Goal: Transaction & Acquisition: Download file/media

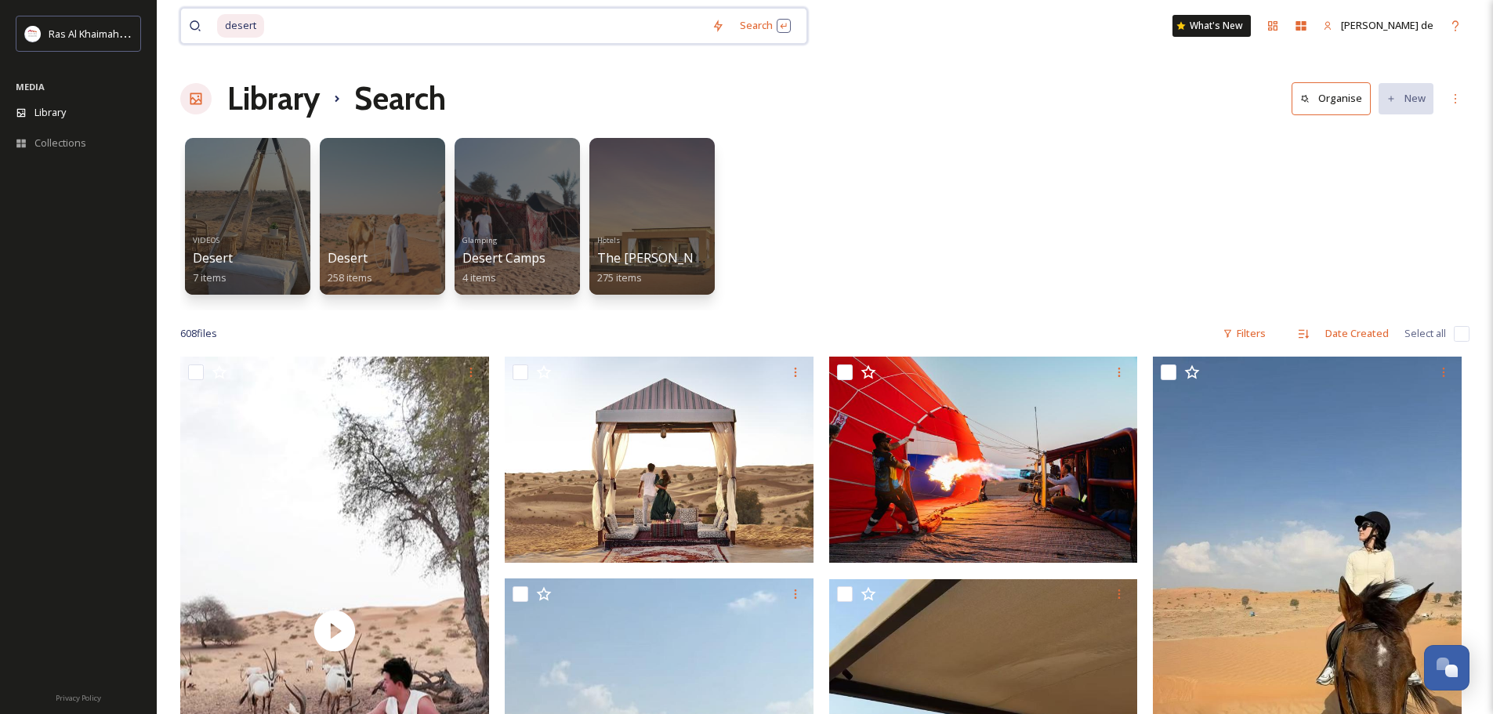
click at [397, 31] on input at bounding box center [485, 26] width 438 height 34
drag, startPoint x: 332, startPoint y: 33, endPoint x: 100, endPoint y: 30, distance: 231.3
type input "d"
type input "race camels"
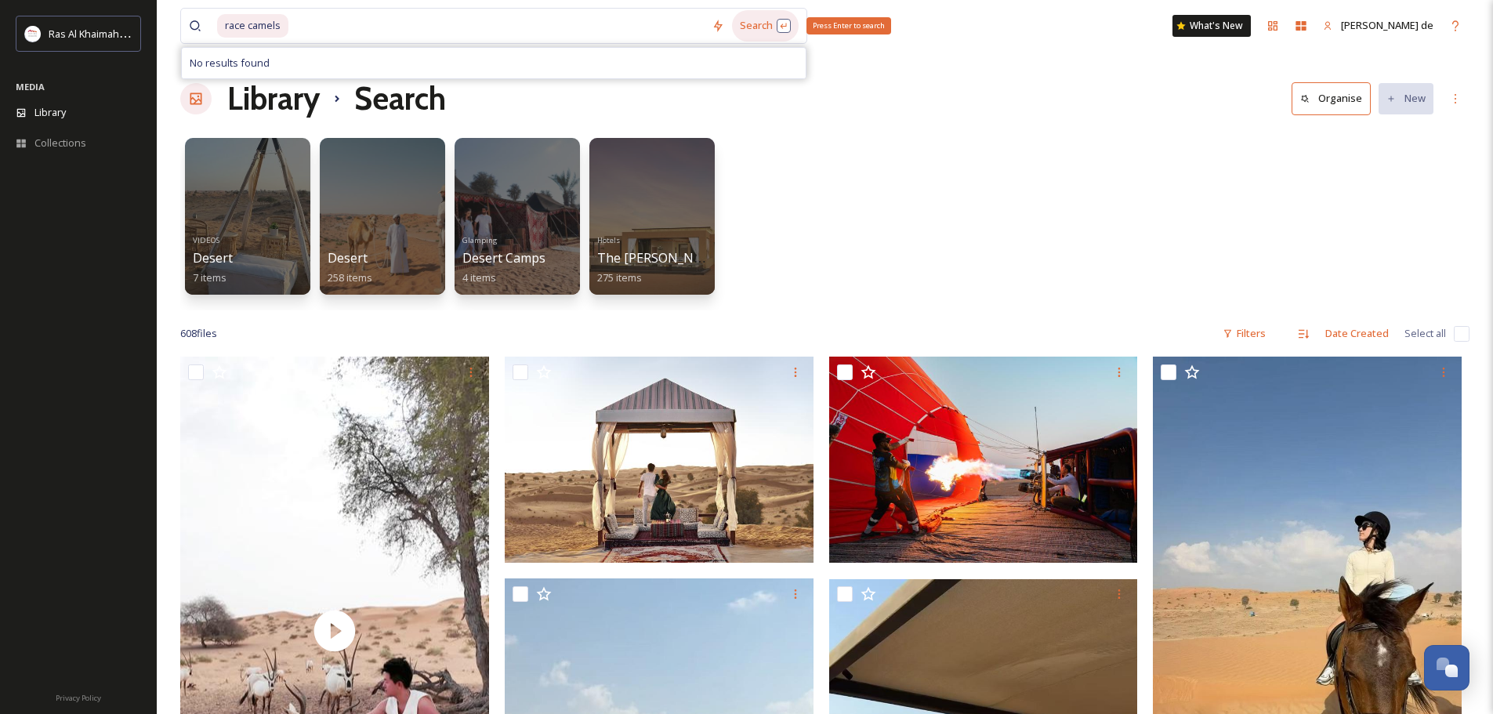
click at [773, 26] on div "Search Press Enter to search" at bounding box center [765, 25] width 67 height 31
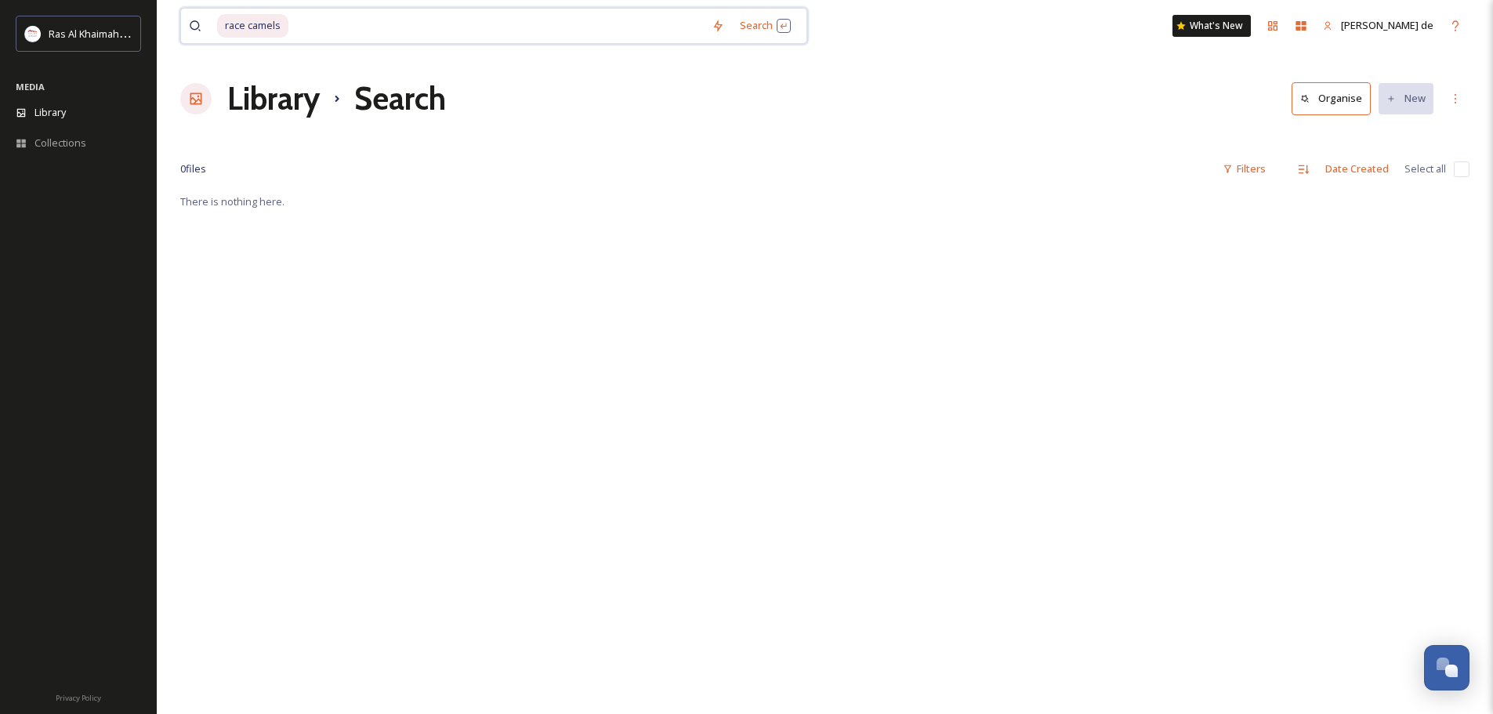
click at [328, 30] on input at bounding box center [497, 26] width 414 height 34
drag, startPoint x: 328, startPoint y: 30, endPoint x: 172, endPoint y: 31, distance: 156.8
click at [172, 31] on div "race camels Search What's New [PERSON_NAME] de Library Search Organise New Your…" at bounding box center [825, 453] width 1337 height 906
type input "r"
paste input "Ras Al Khaimah’s Desert Safari"
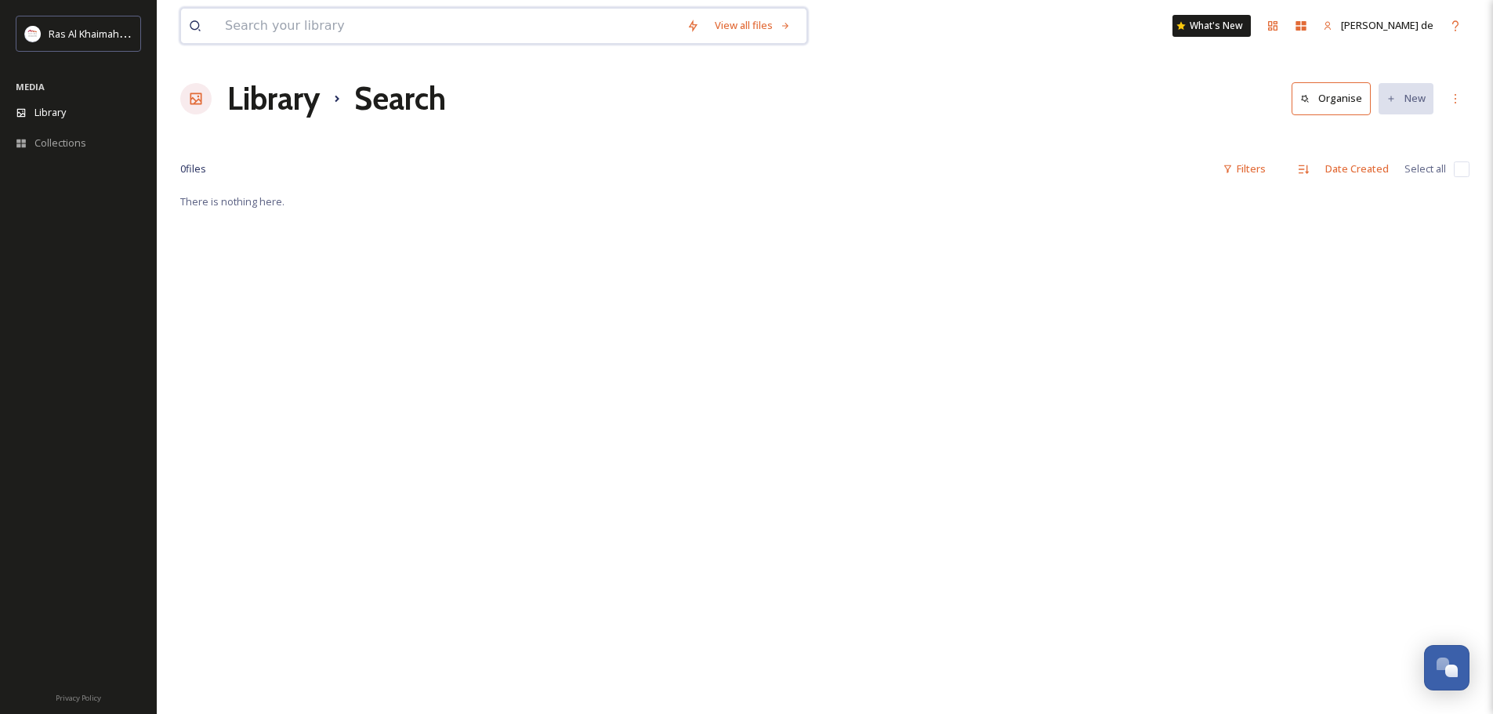
type input "Ras Al Khaimah’s Desert Safari"
click at [740, 31] on div "Search Press Enter to search" at bounding box center [765, 25] width 67 height 31
click at [438, 23] on input at bounding box center [540, 26] width 328 height 34
click at [371, 27] on span "Ras Al Khaimah’s Desert Safari" at bounding box center [296, 25] width 158 height 23
drag, startPoint x: 408, startPoint y: 25, endPoint x: 145, endPoint y: 24, distance: 262.6
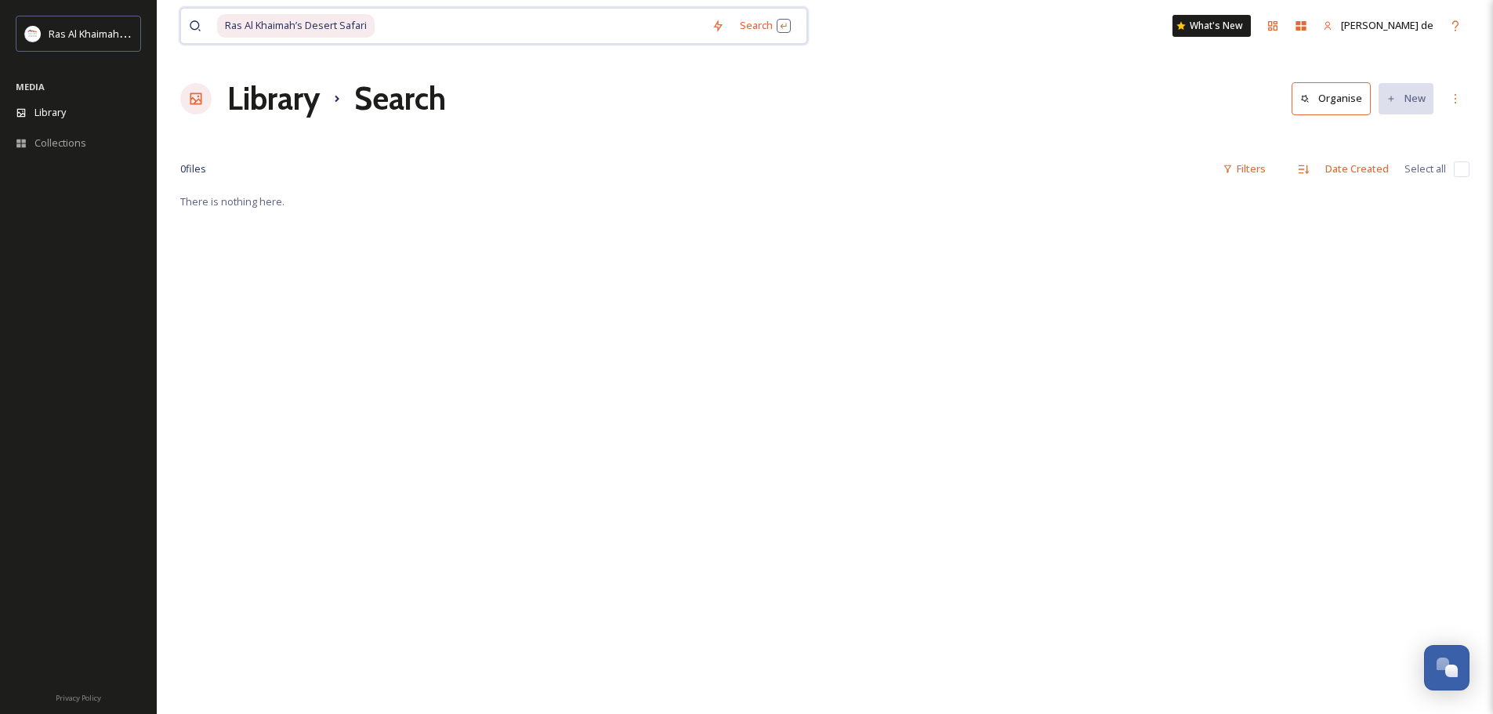
click at [145, 24] on div "Ras Al Khaimah Tourism Development Authority MEDIA Library Collections Privacy …" at bounding box center [746, 453] width 1493 height 906
click at [406, 24] on input at bounding box center [540, 26] width 328 height 34
drag, startPoint x: 401, startPoint y: 29, endPoint x: 260, endPoint y: 30, distance: 141.1
click at [259, 30] on div "Ras Al Khaimah’s Desert Safari" at bounding box center [460, 26] width 487 height 34
click at [370, 27] on span "Ras Al Khaimah’s Desert Safari" at bounding box center [296, 25] width 158 height 23
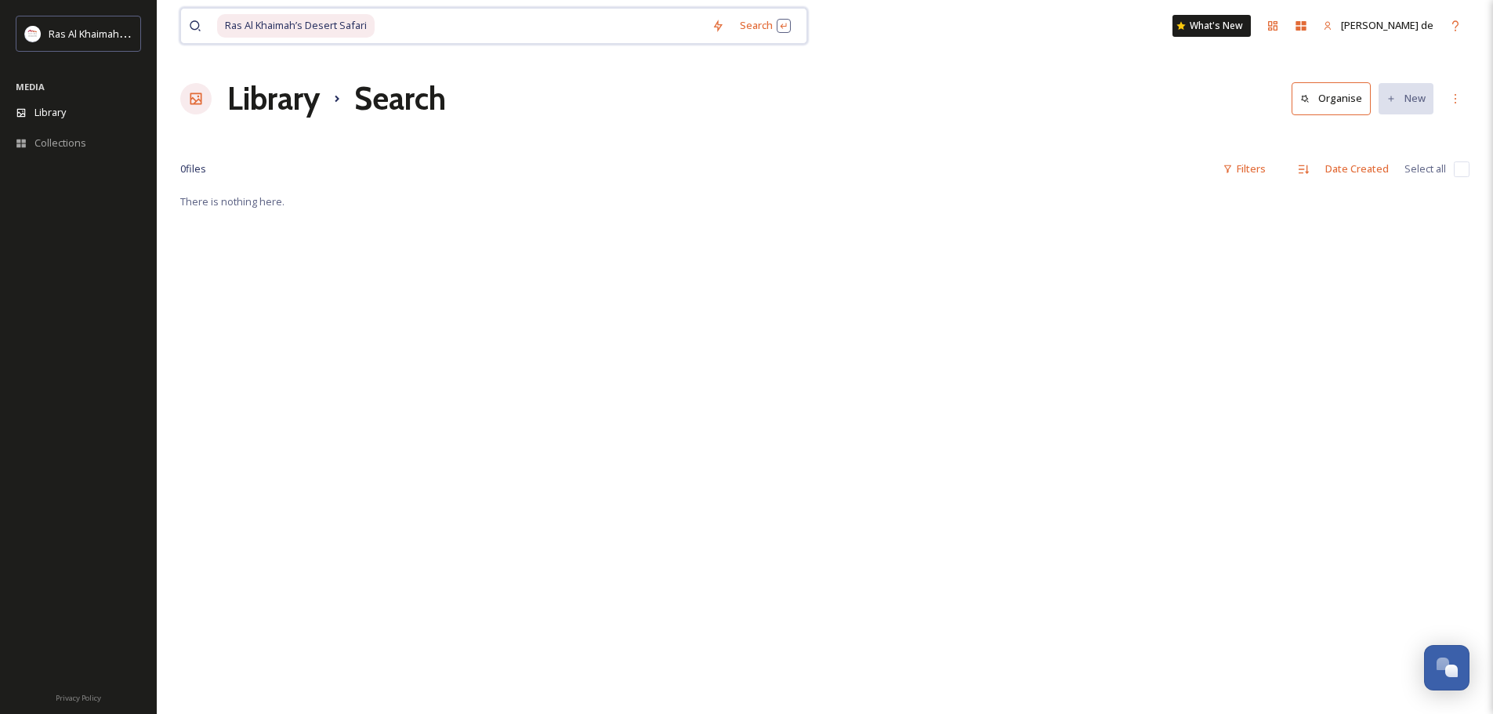
click at [352, 24] on span "Ras Al Khaimah’s Desert Safari" at bounding box center [296, 25] width 158 height 23
drag, startPoint x: 383, startPoint y: 24, endPoint x: 394, endPoint y: 24, distance: 11.8
click at [388, 24] on input at bounding box center [540, 26] width 328 height 34
drag, startPoint x: 394, startPoint y: 24, endPoint x: 402, endPoint y: 26, distance: 8.0
click at [396, 25] on input at bounding box center [540, 26] width 328 height 34
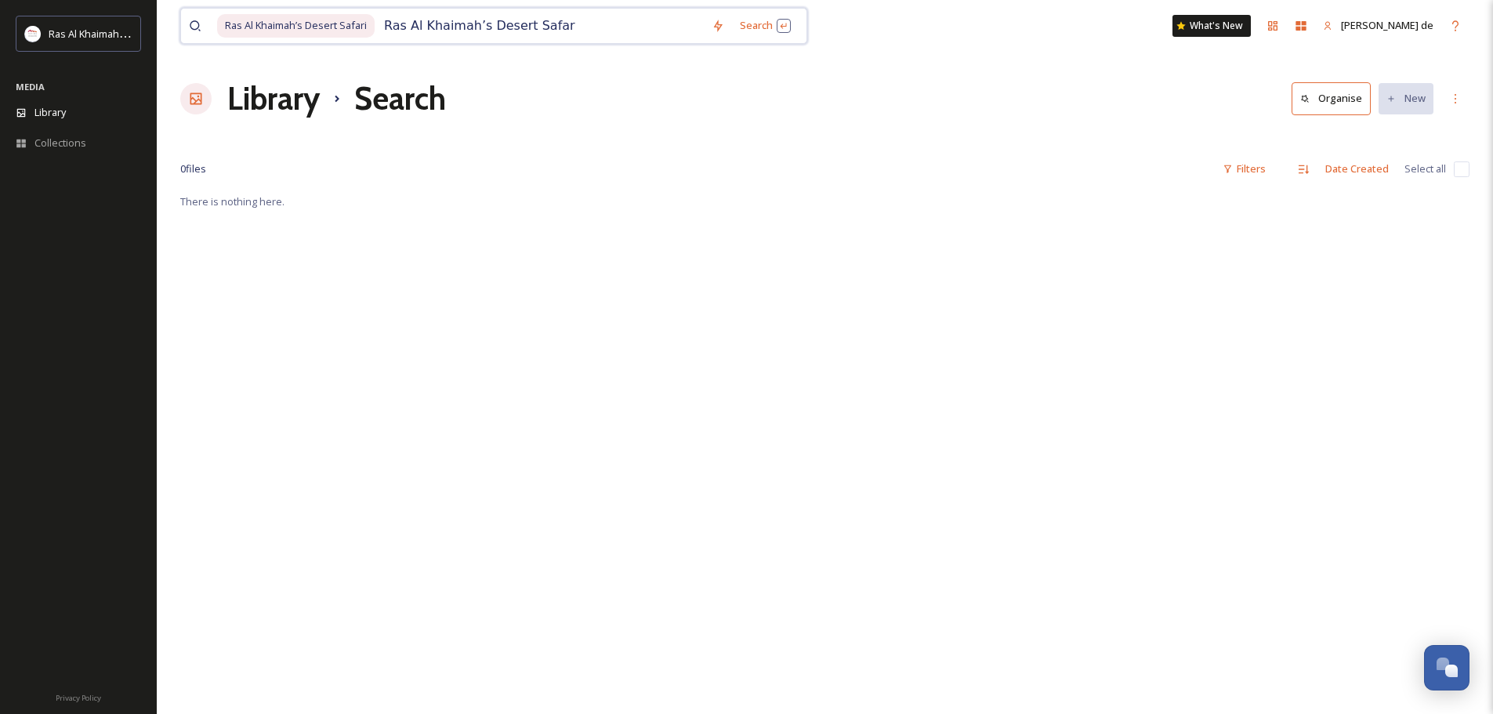
drag, startPoint x: 402, startPoint y: 26, endPoint x: 152, endPoint y: -6, distance: 252.1
click at [152, 0] on html "Ras Al Khaimah Tourism Development Authority MEDIA Library Collections Privacy …" at bounding box center [746, 453] width 1493 height 906
type input "R"
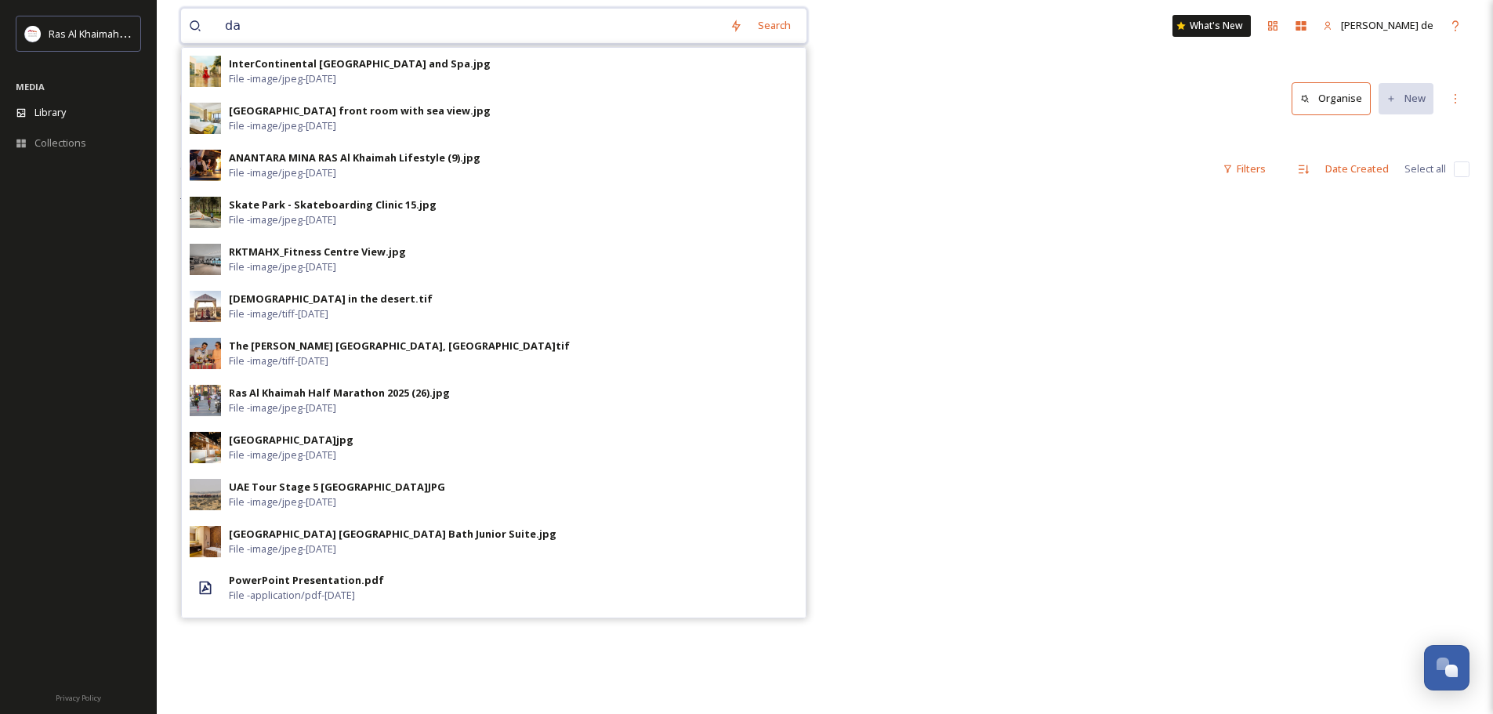
type input "d"
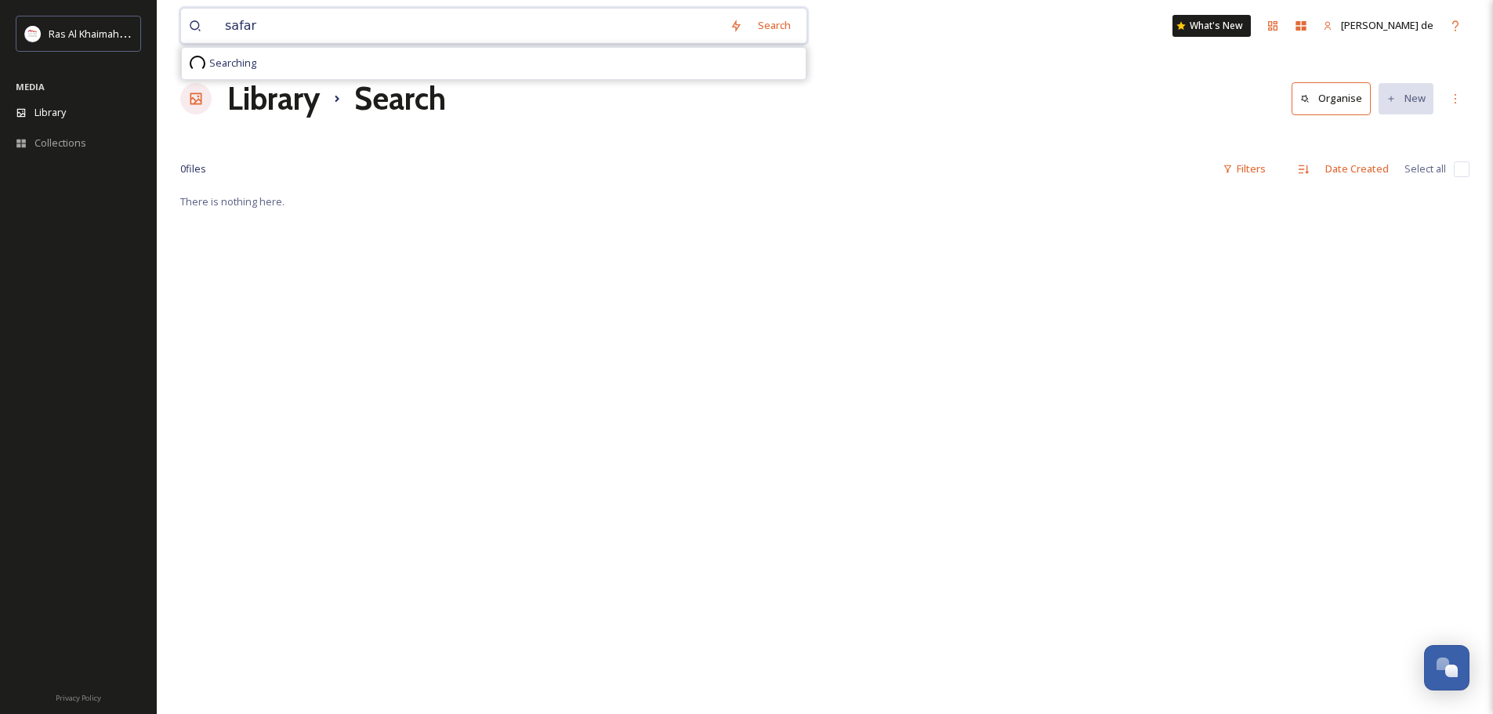
type input "safari"
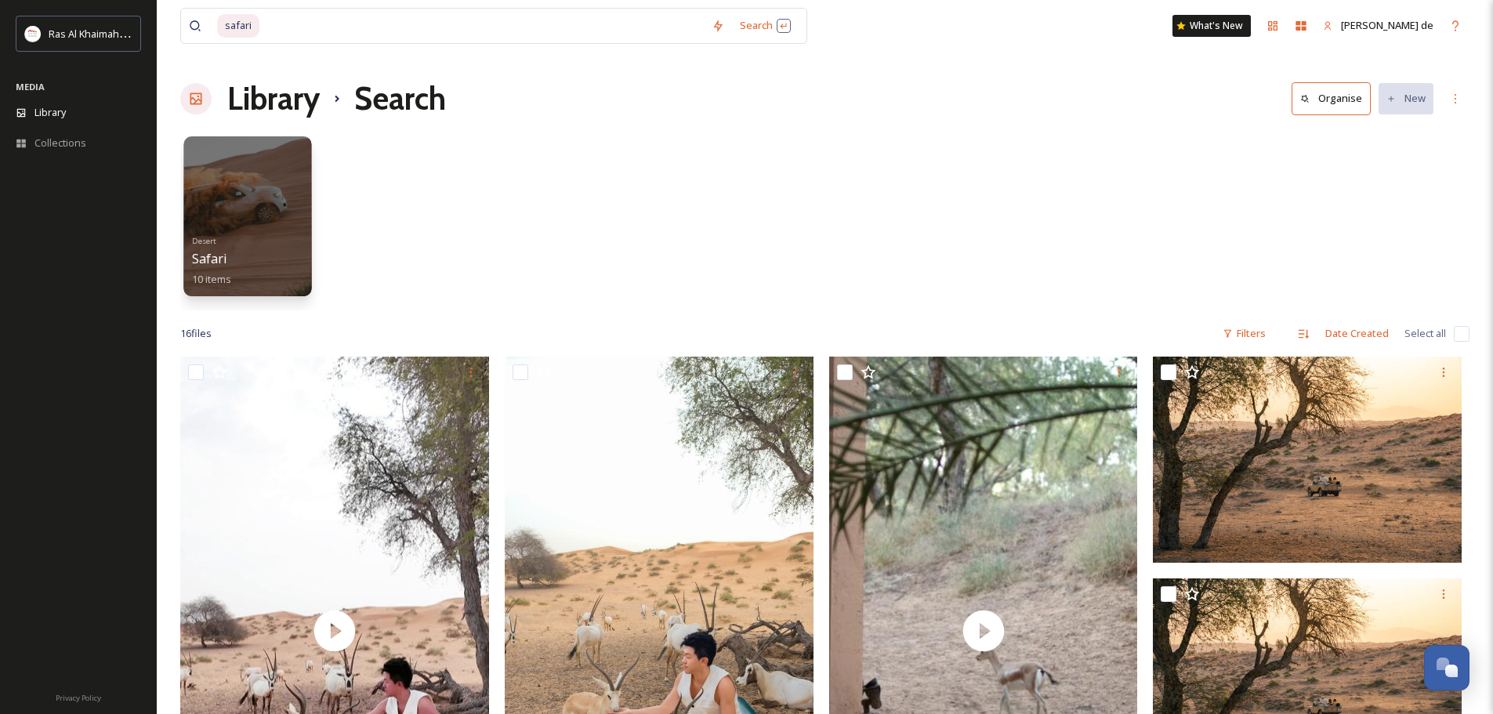
click at [283, 269] on div "Desert Safari 10 items" at bounding box center [248, 259] width 112 height 58
click at [201, 228] on div at bounding box center [247, 216] width 128 height 160
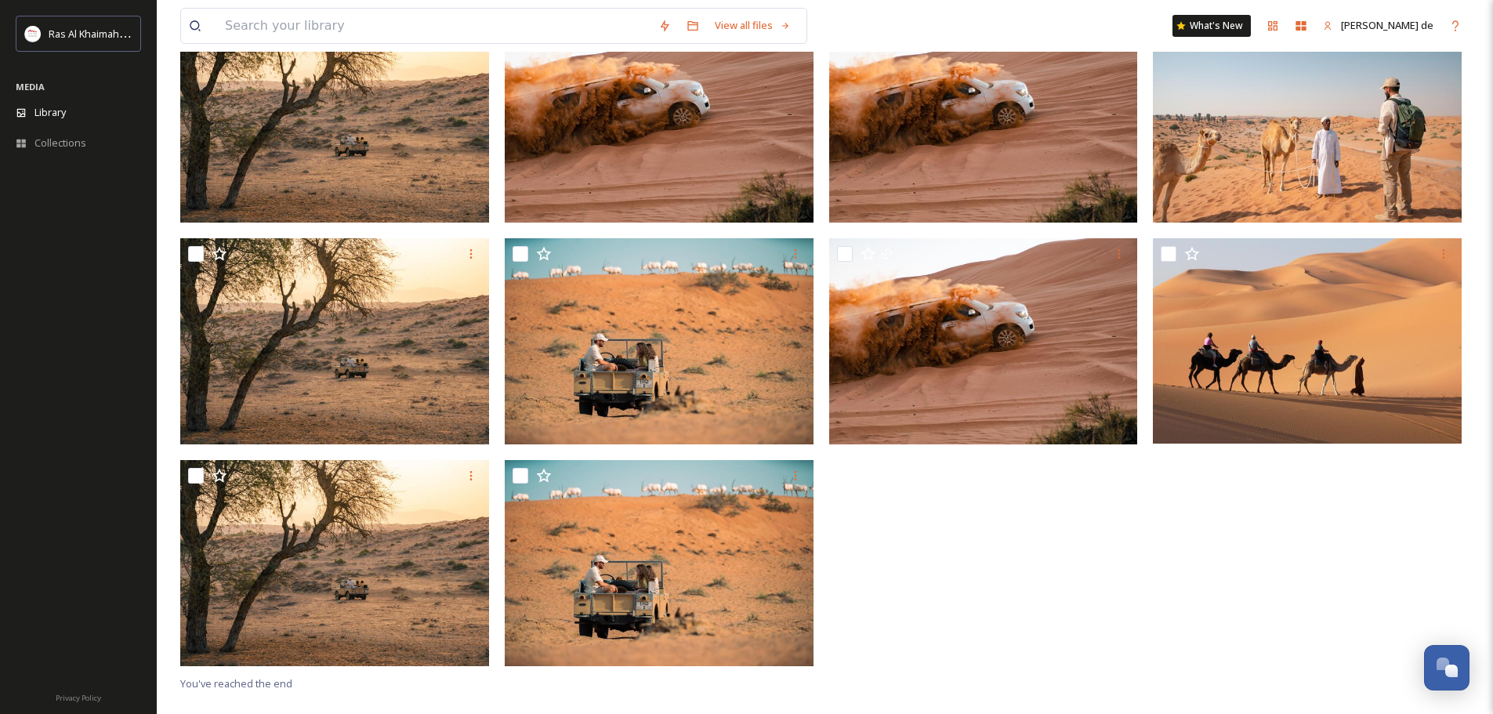
scroll to position [214, 0]
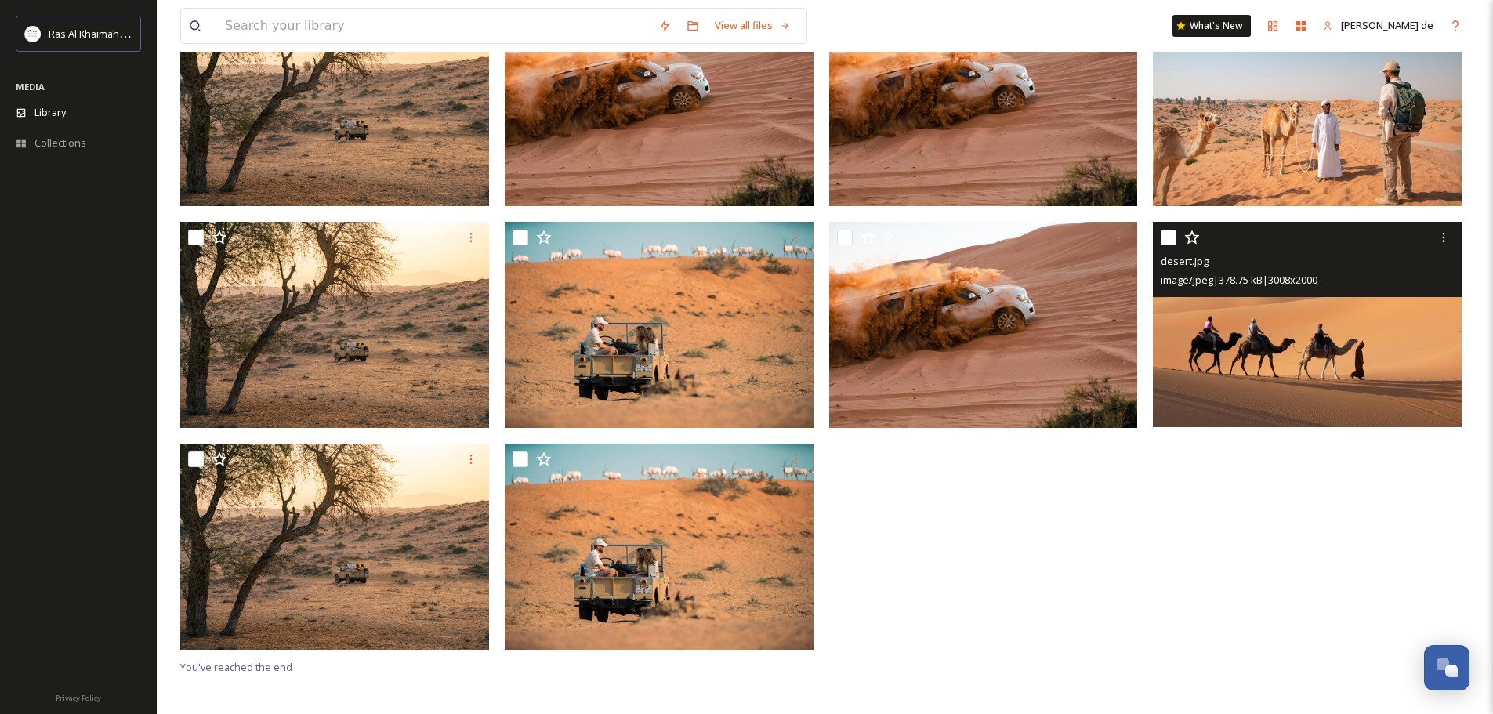
click at [1287, 379] on img at bounding box center [1307, 324] width 309 height 205
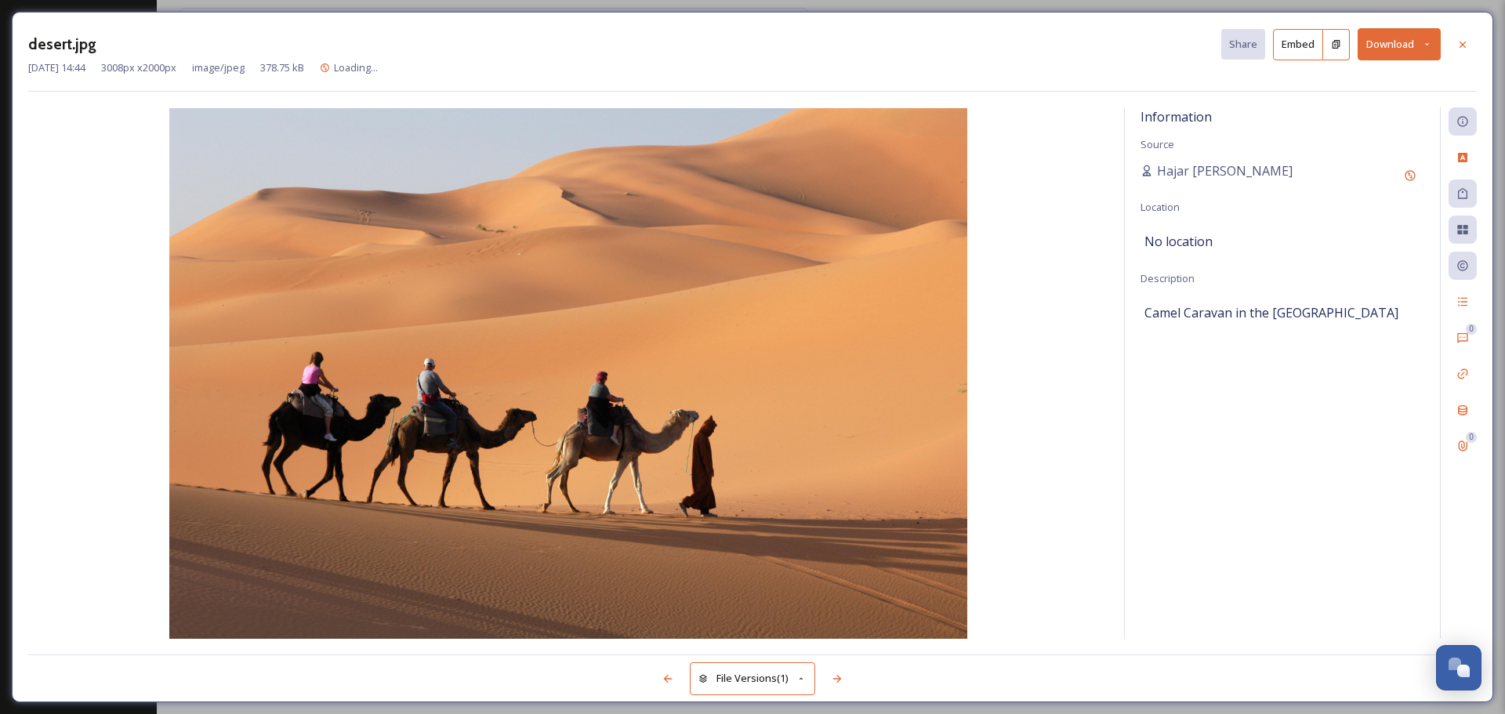
click at [1374, 51] on button "Download" at bounding box center [1399, 44] width 83 height 32
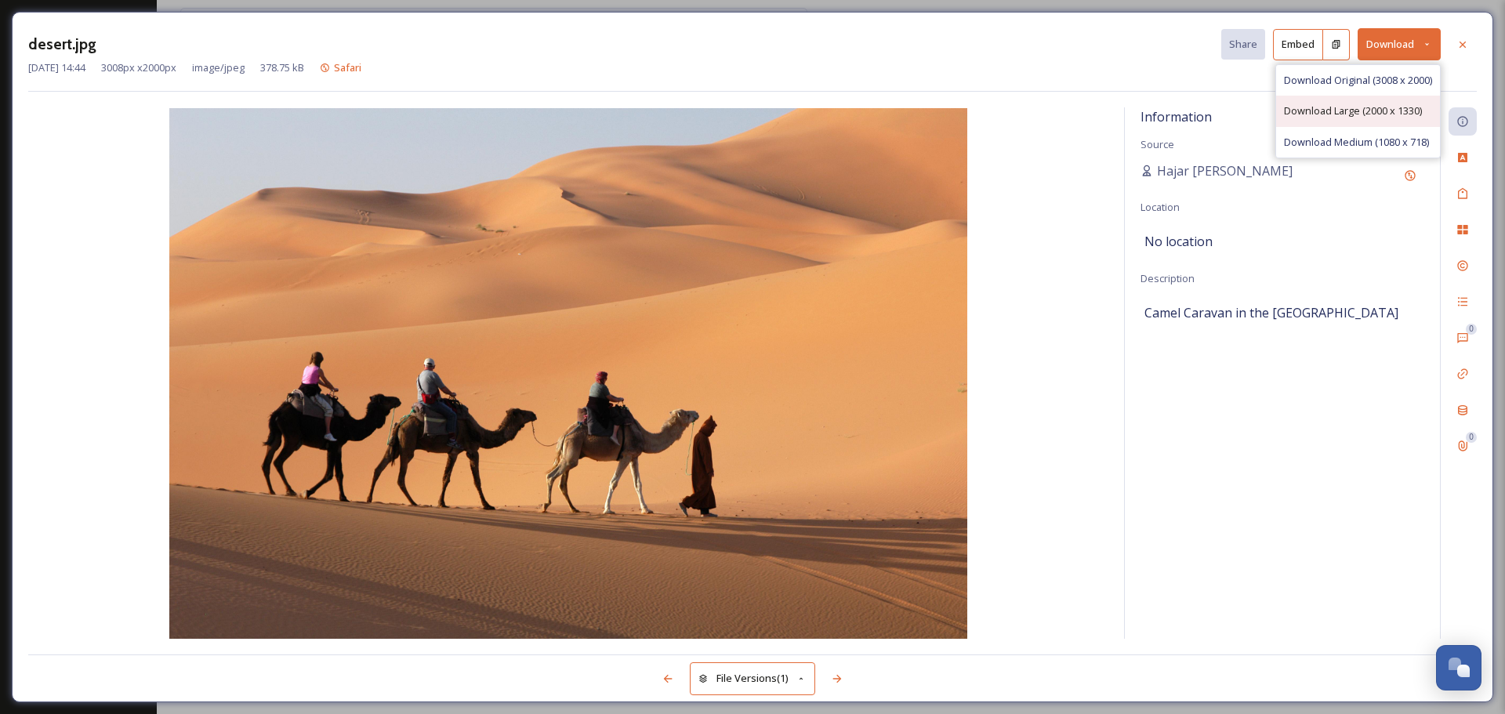
click at [1328, 101] on div "Download Large (2000 x 1330)" at bounding box center [1358, 111] width 164 height 31
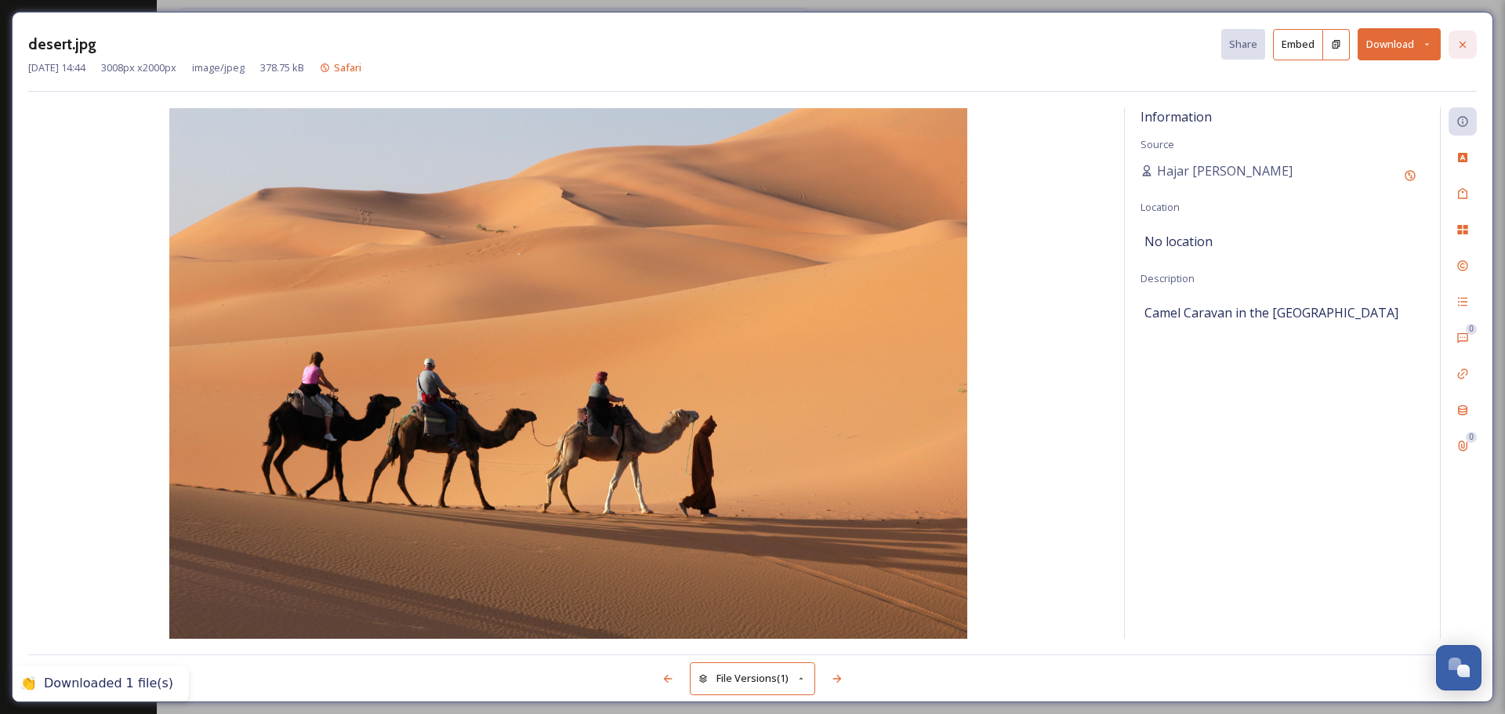
click at [1475, 47] on div at bounding box center [1463, 45] width 28 height 28
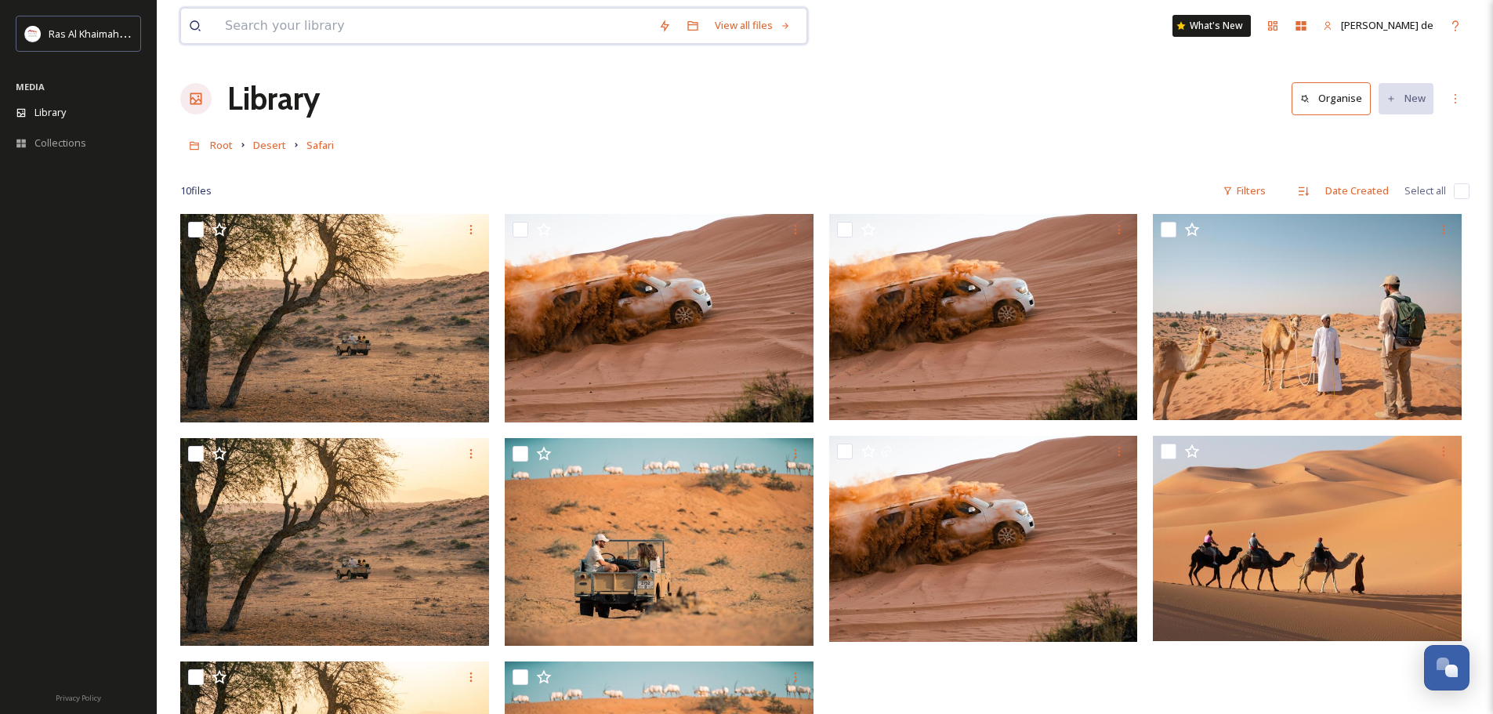
click at [454, 22] on input at bounding box center [434, 26] width 434 height 34
type input "morning safari"
drag, startPoint x: 341, startPoint y: 31, endPoint x: 177, endPoint y: 29, distance: 163.8
click at [177, 29] on div "morning safari Search No results found What's New [PERSON_NAME] de Library Orga…" at bounding box center [825, 464] width 1337 height 928
type input "m"
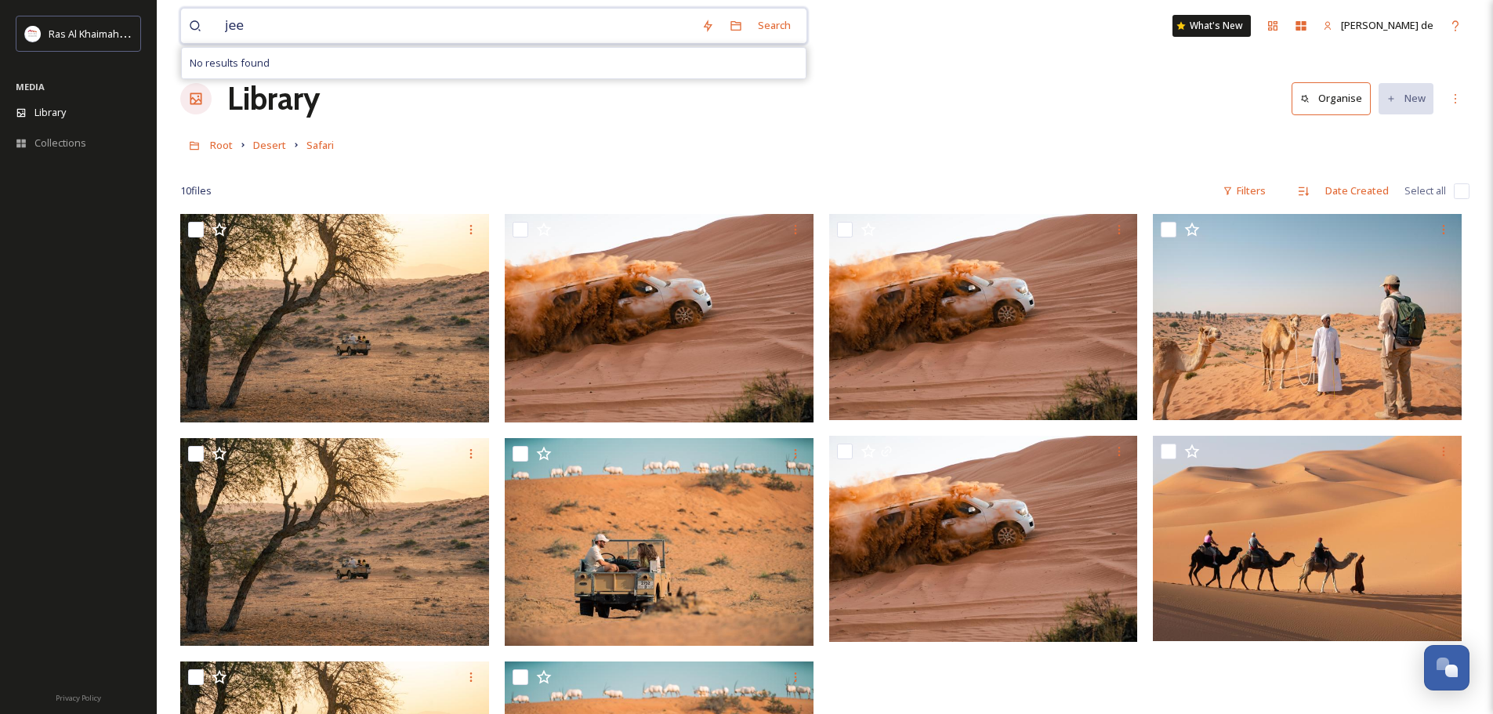
type input "jeep"
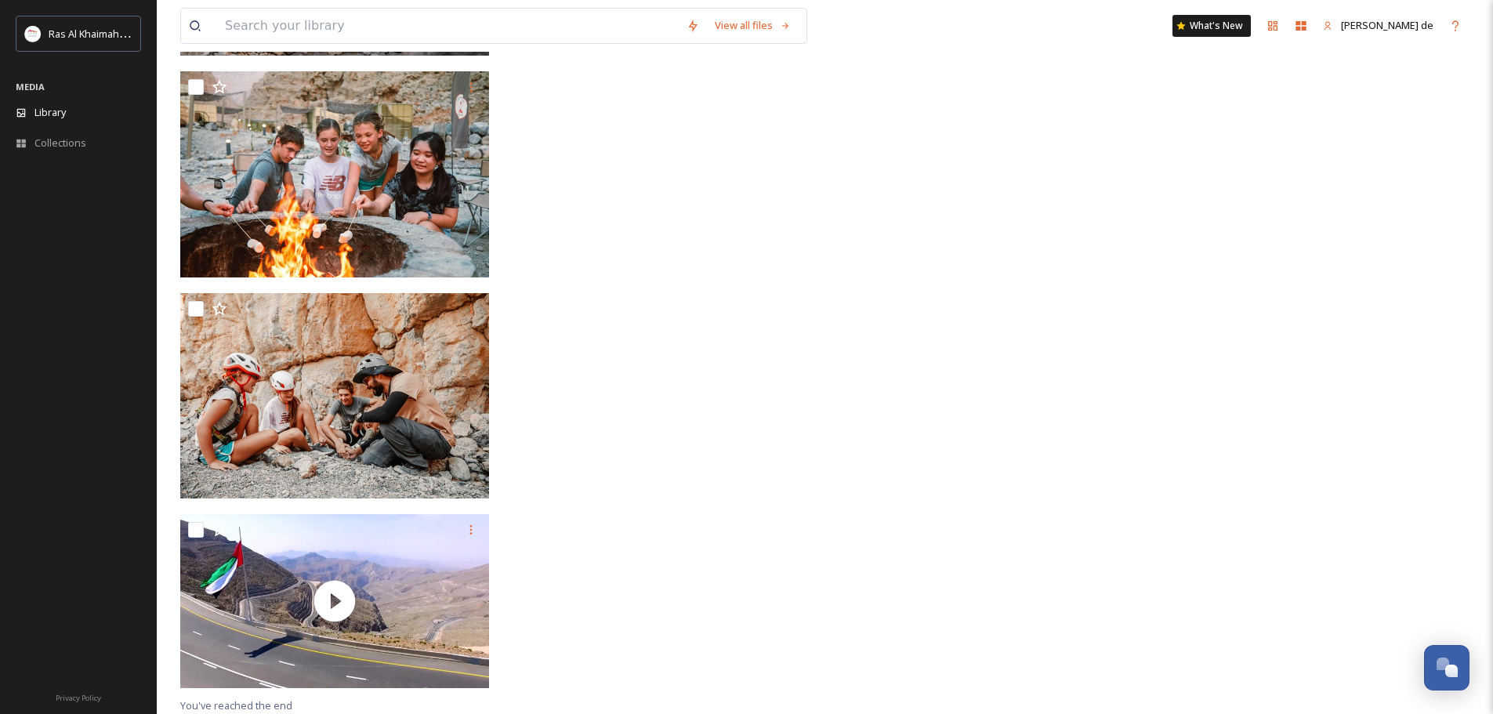
scroll to position [4952, 0]
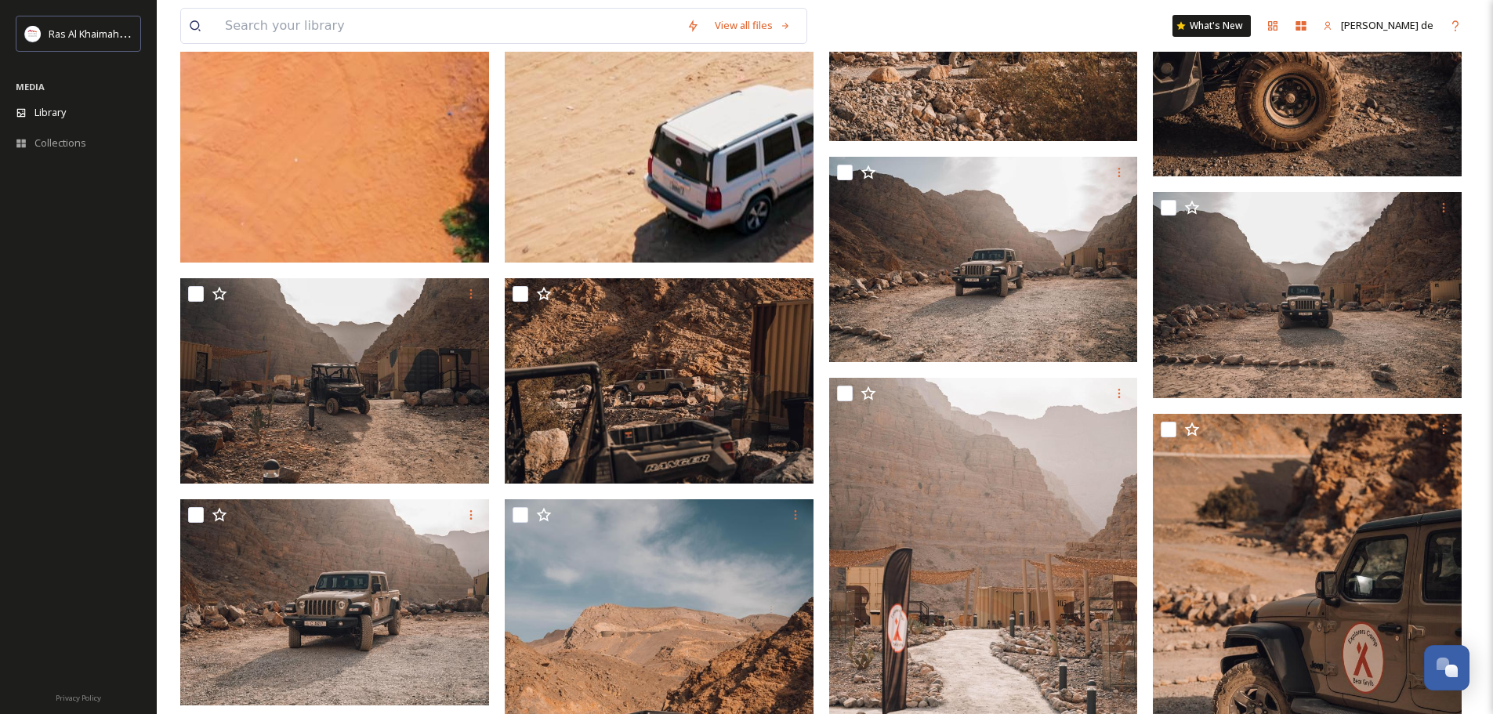
scroll to position [0, 0]
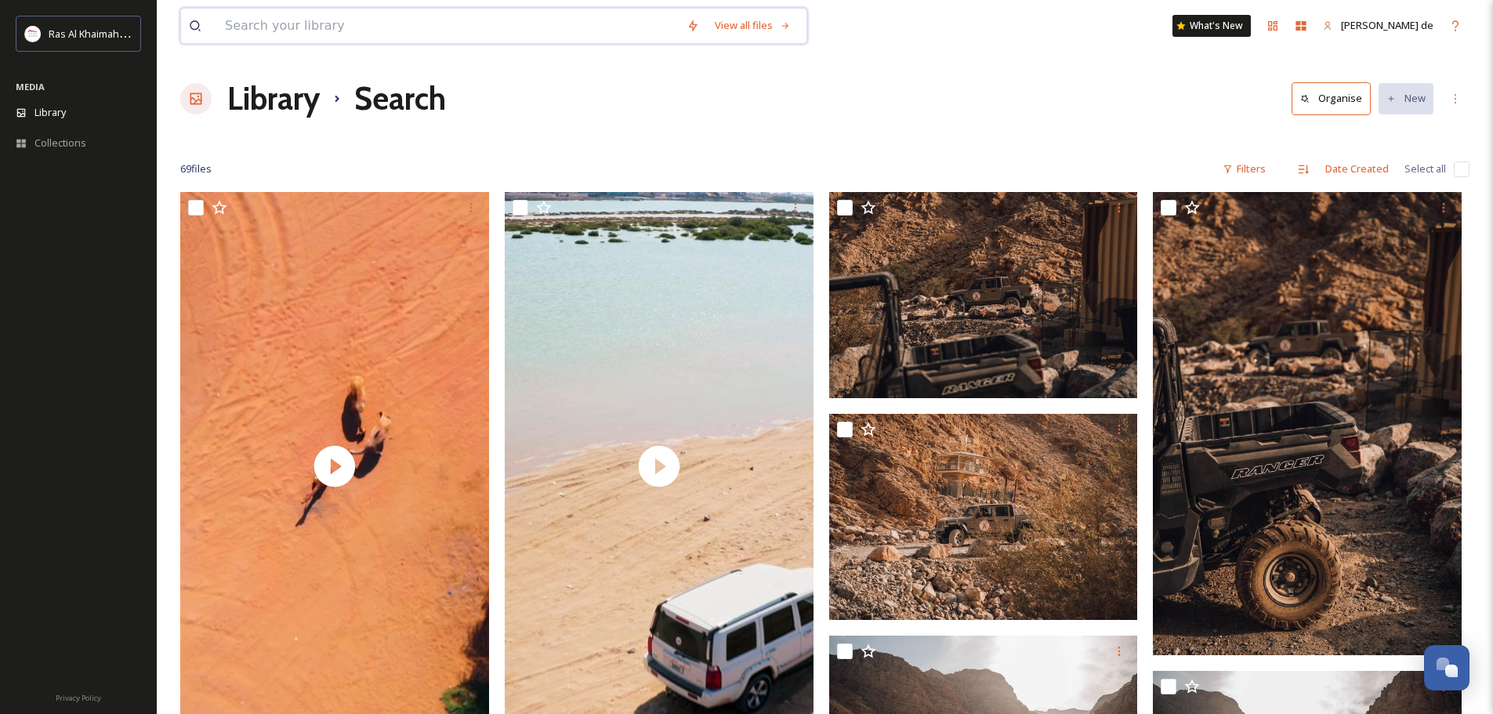
click at [369, 21] on input at bounding box center [448, 26] width 462 height 34
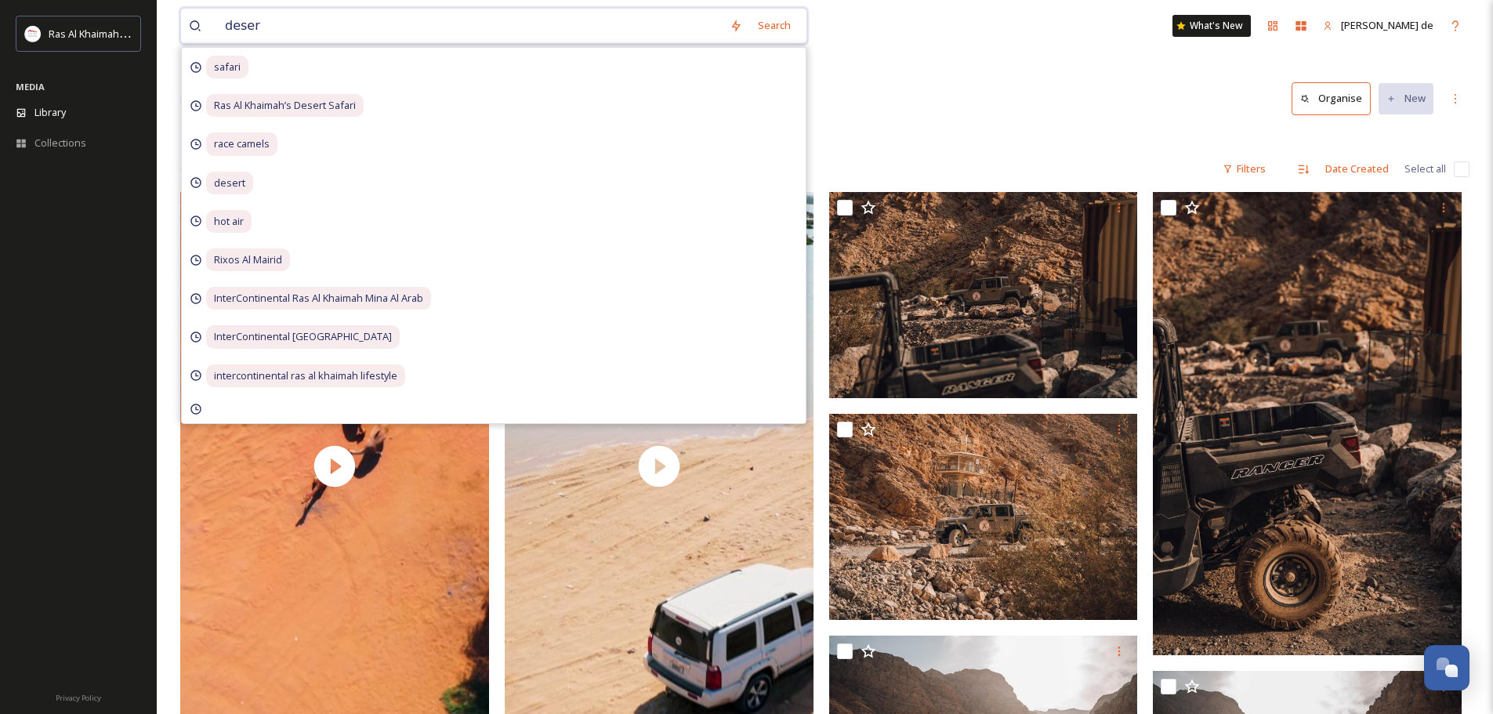
type input "desert"
